Goal: Task Accomplishment & Management: Manage account settings

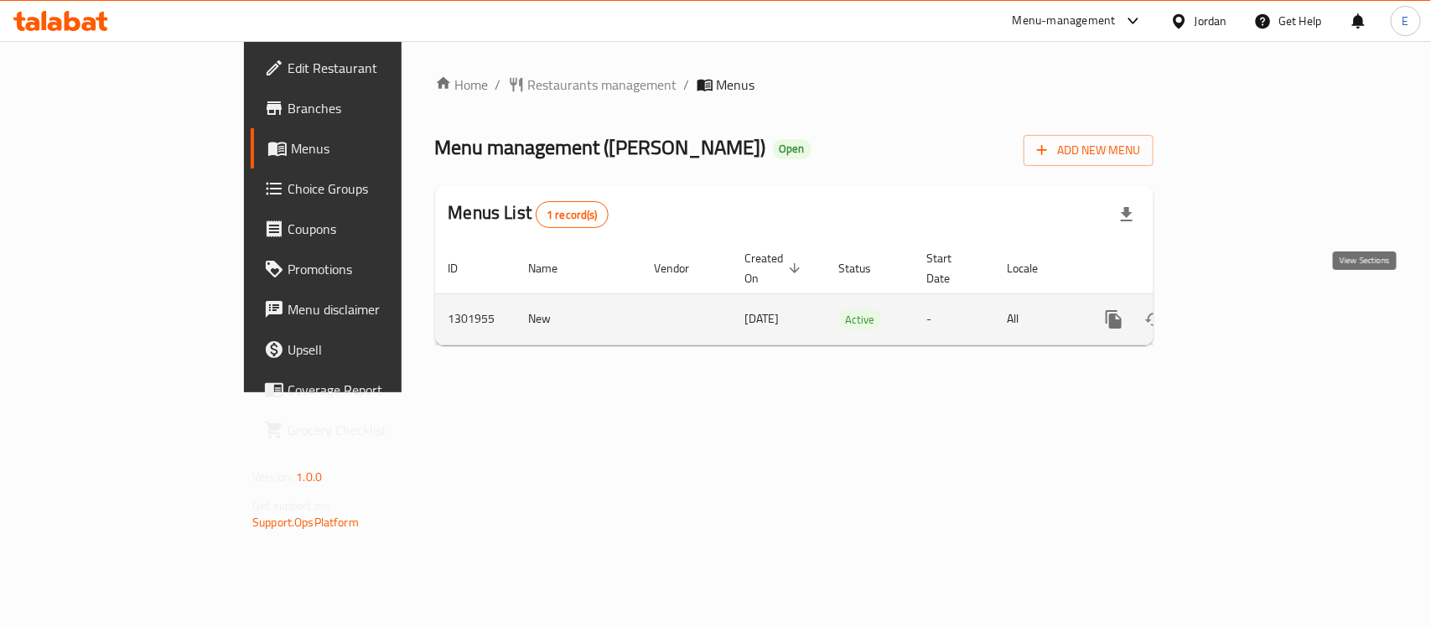
click at [1245, 309] on icon "enhanced table" at bounding box center [1235, 319] width 20 height 20
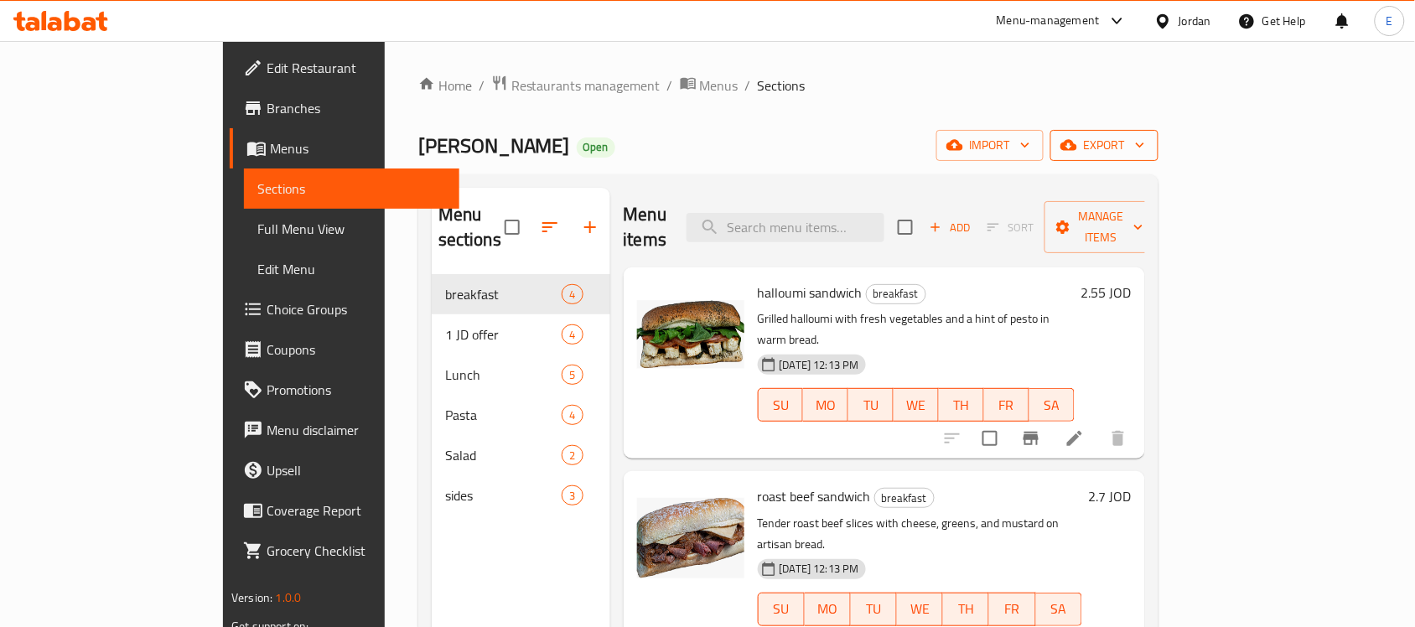
click at [1159, 132] on button "export" at bounding box center [1104, 145] width 108 height 31
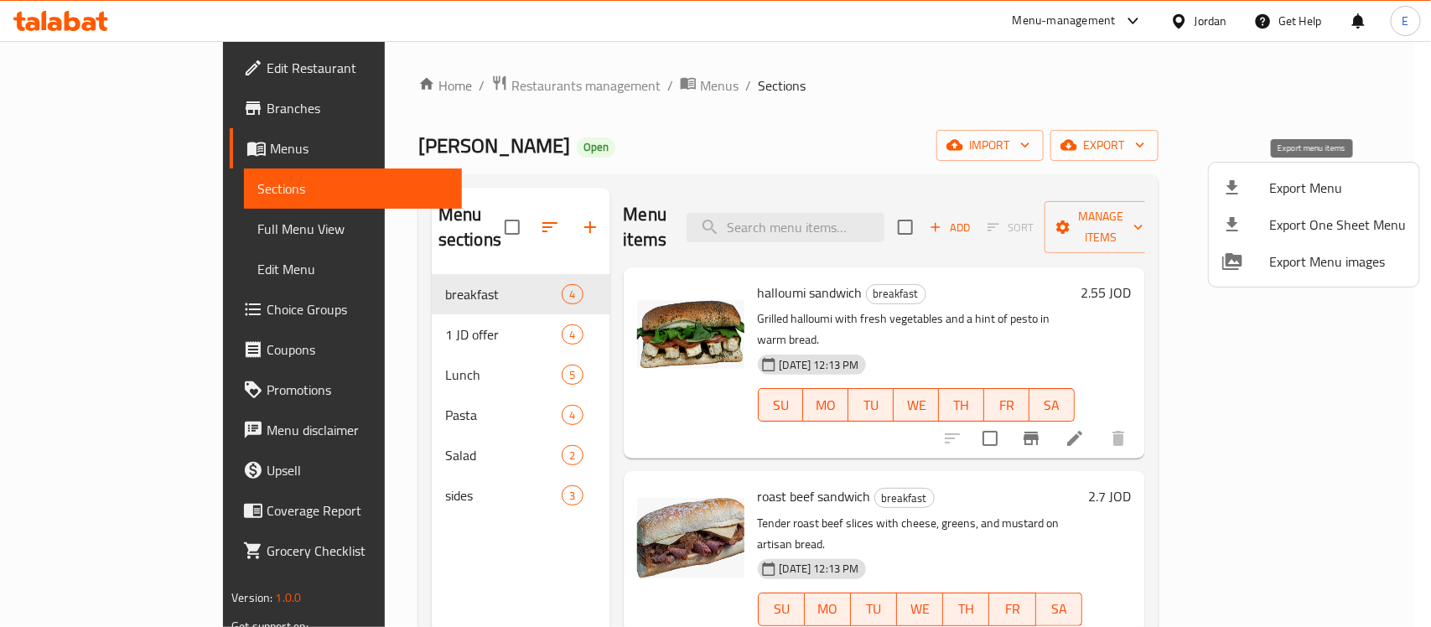
click at [1325, 198] on span "Export Menu" at bounding box center [1337, 188] width 137 height 20
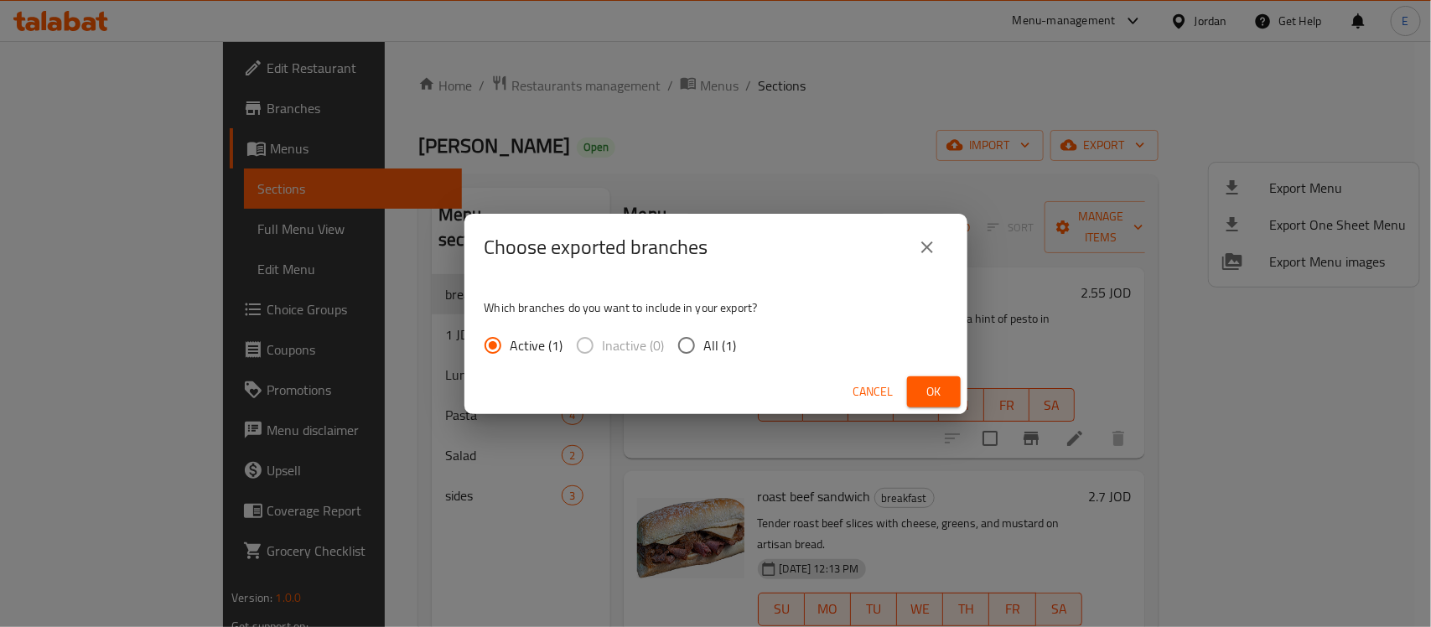
click at [960, 386] on button "Ok" at bounding box center [934, 391] width 54 height 31
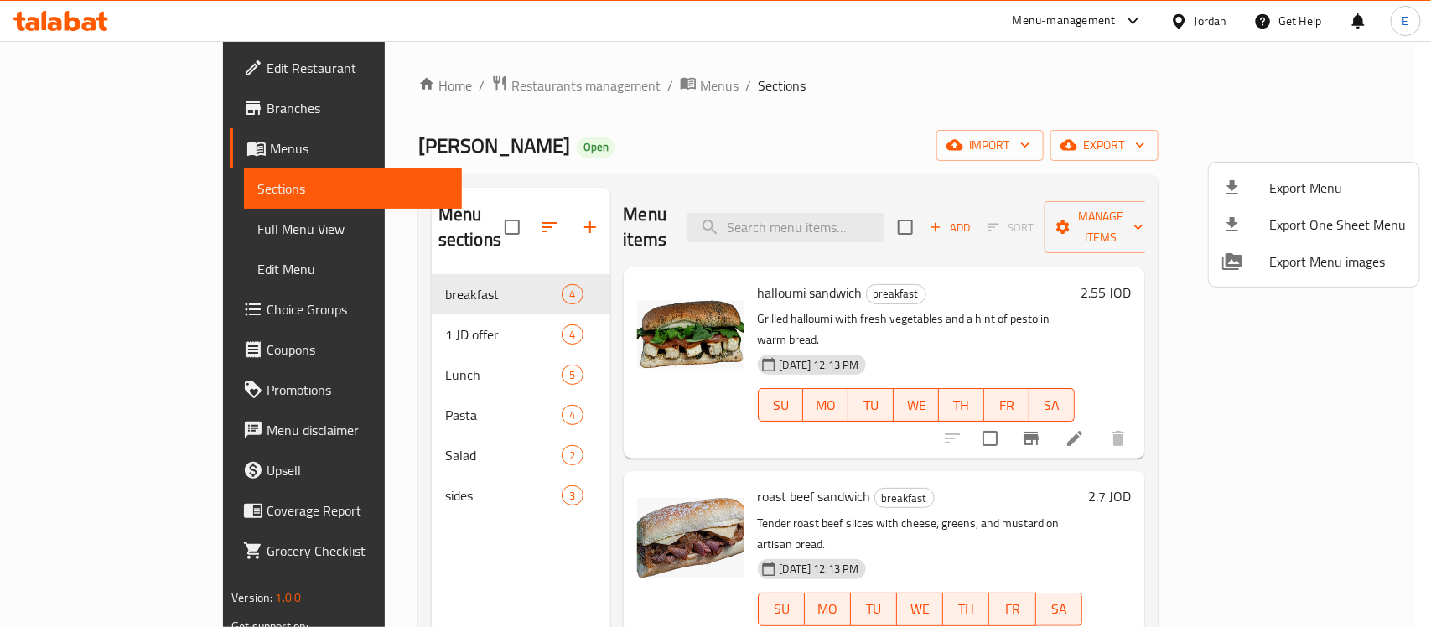
click at [96, 204] on div at bounding box center [715, 313] width 1431 height 627
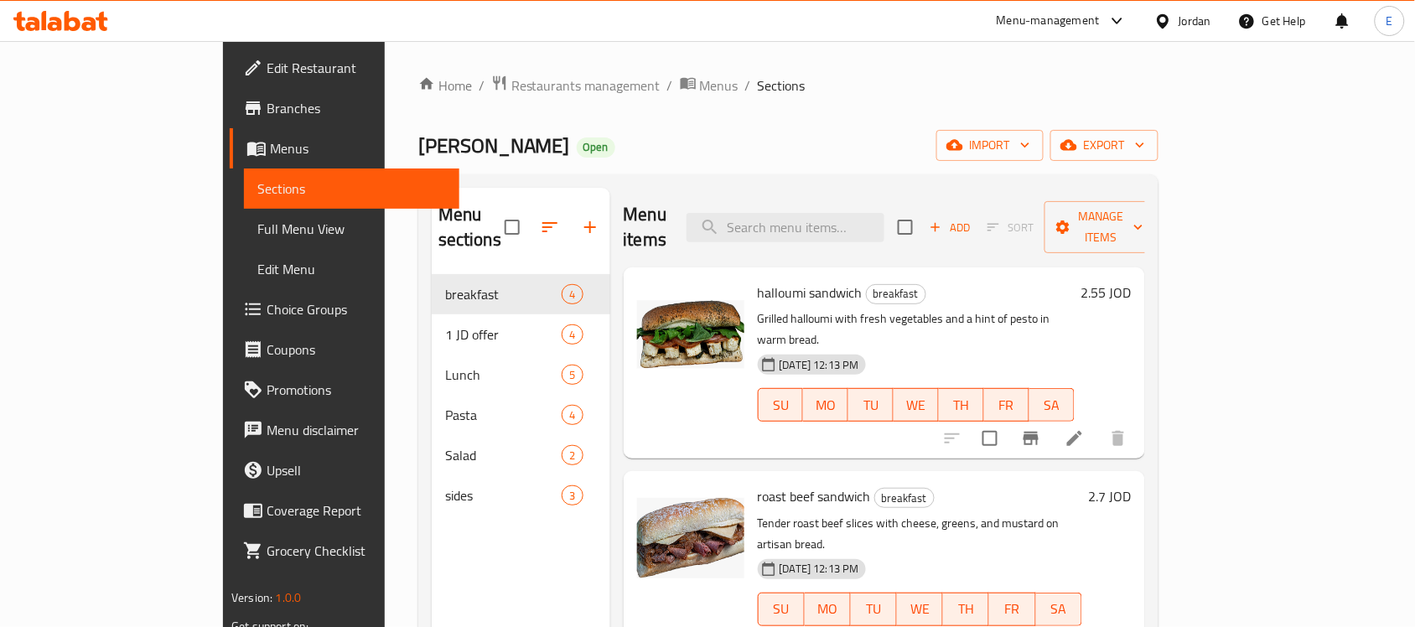
click at [257, 223] on span "Full Menu View" at bounding box center [351, 229] width 189 height 20
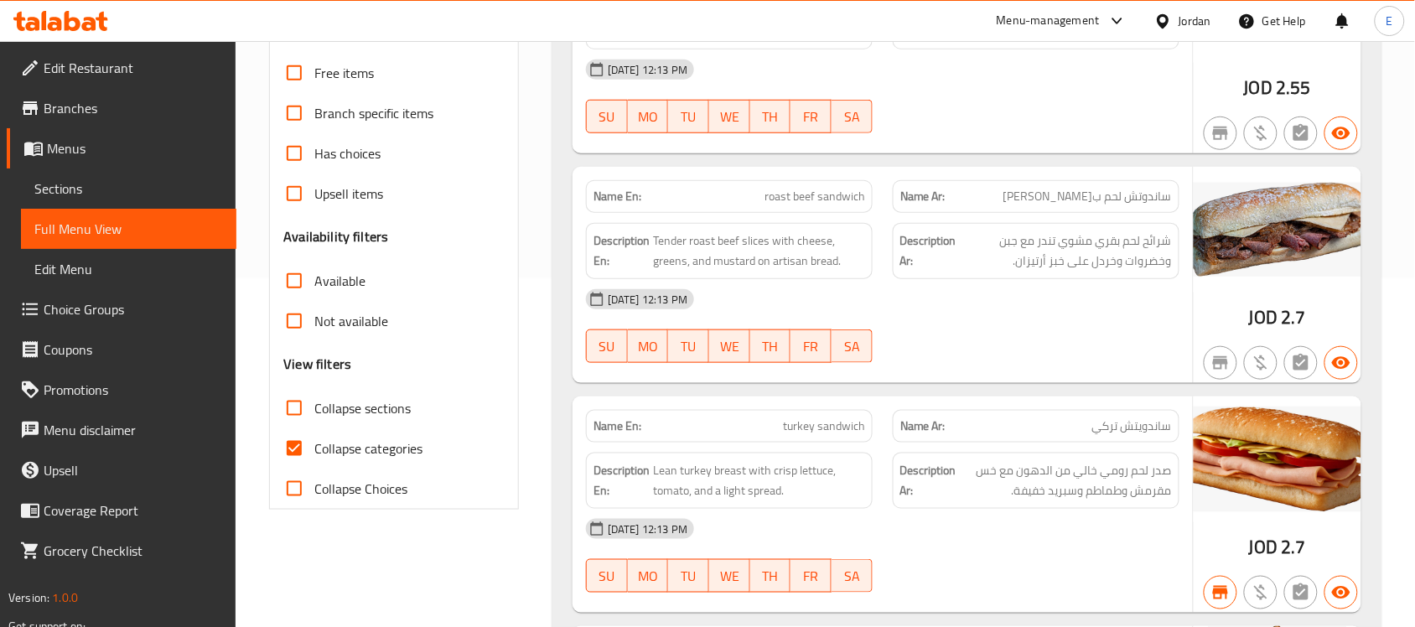
scroll to position [348, 0]
click at [361, 470] on label "Collapse Choices" at bounding box center [340, 489] width 133 height 40
click at [314, 470] on input "Collapse Choices" at bounding box center [294, 489] width 40 height 40
click at [296, 500] on input "Collapse Choices" at bounding box center [294, 489] width 40 height 40
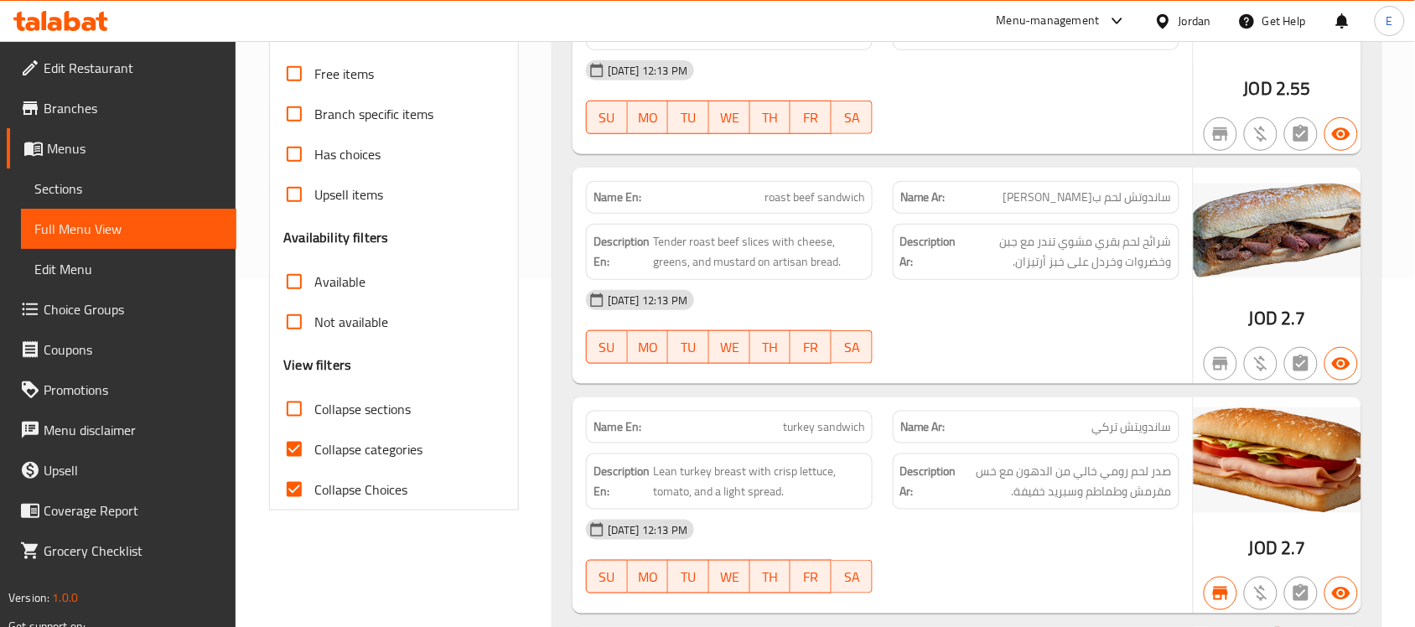
checkbox input "false"
click at [283, 443] on input "Collapse categories" at bounding box center [294, 449] width 40 height 40
checkbox input "false"
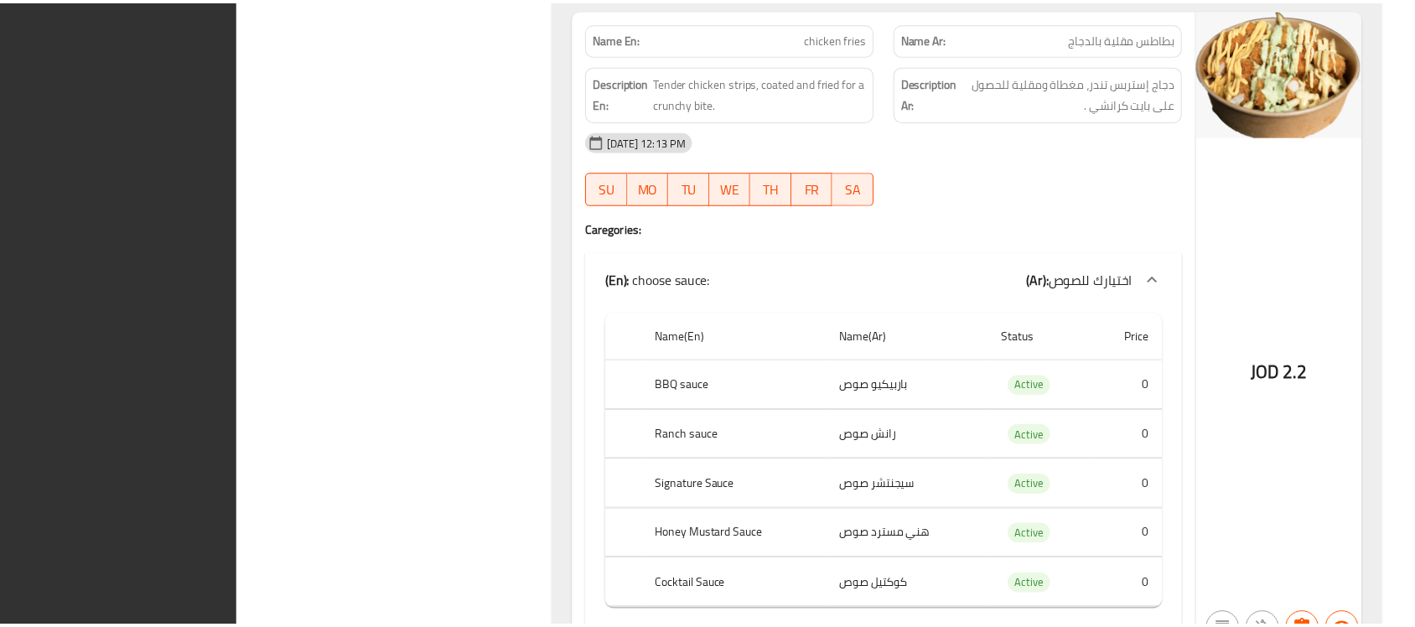
scroll to position [8825, 0]
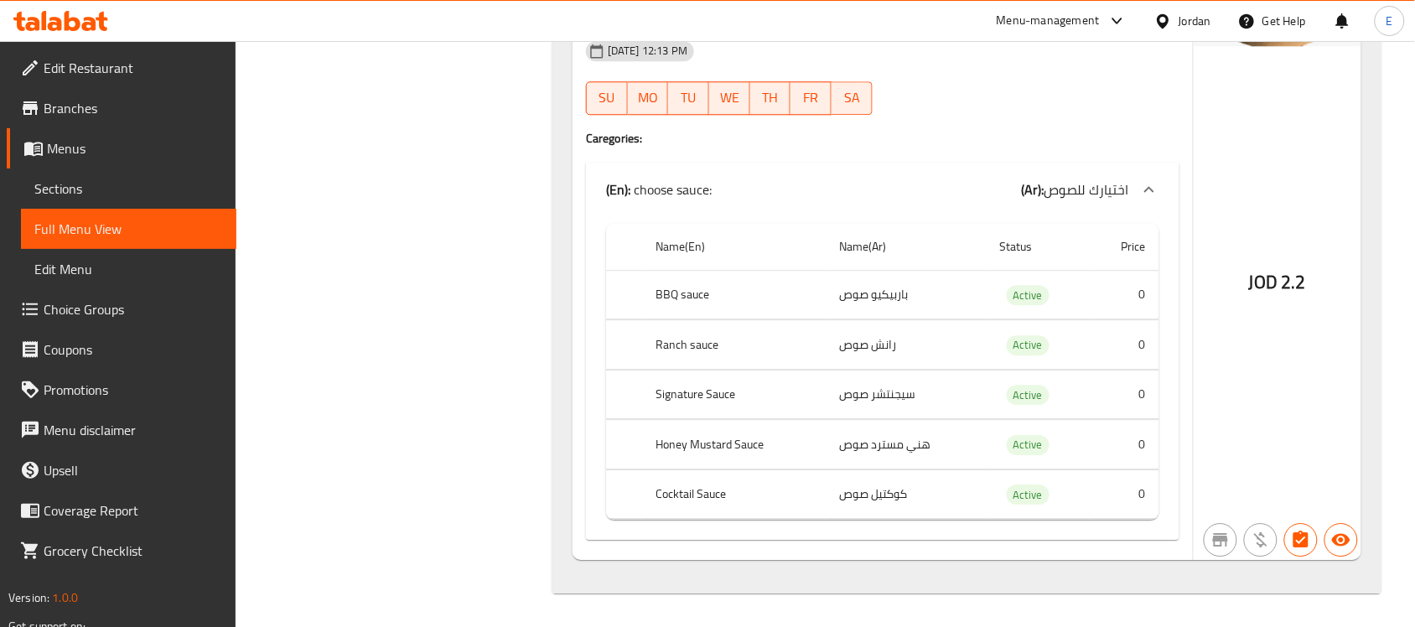
click at [39, 199] on span "Sections" at bounding box center [128, 189] width 189 height 20
